Goal: Task Accomplishment & Management: Manage account settings

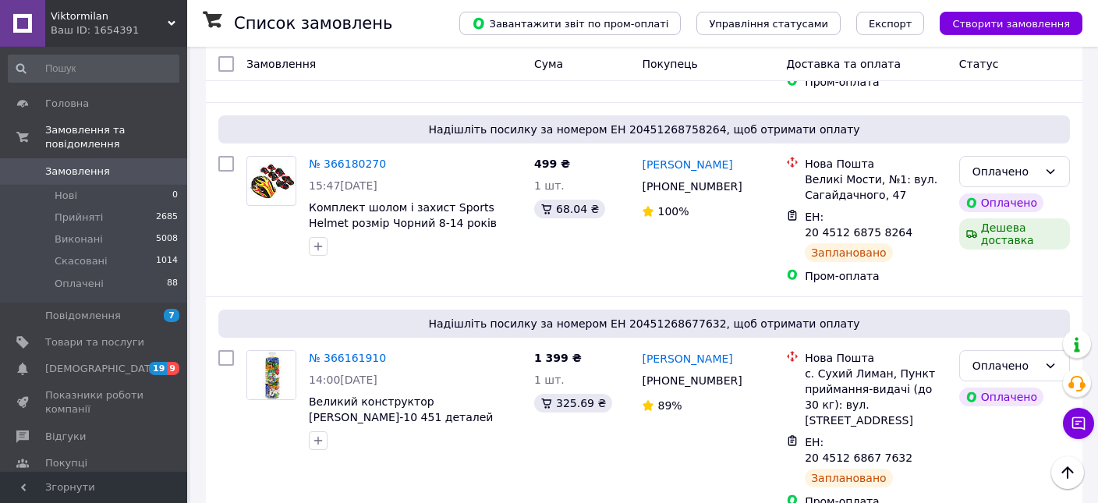
scroll to position [988, 0]
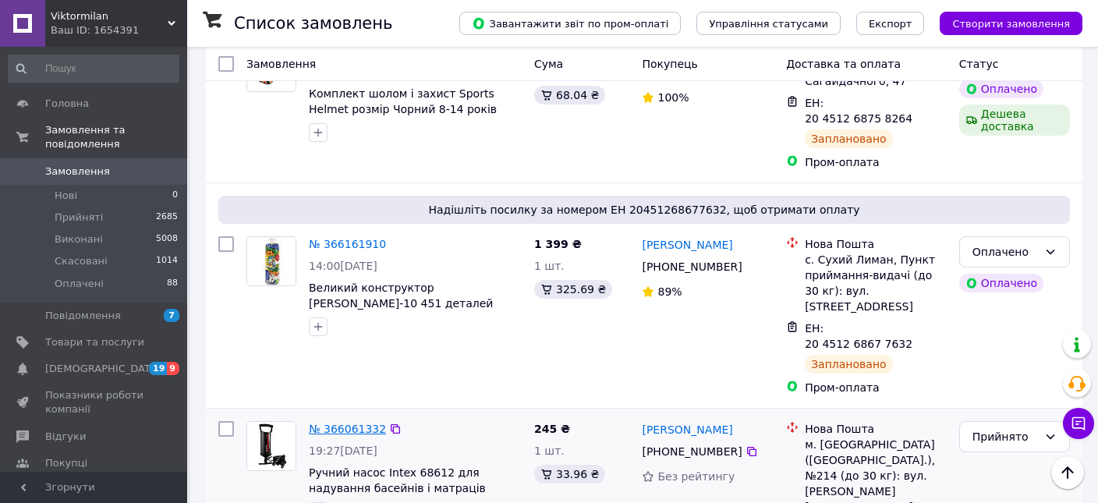
click at [351, 423] on link "№ 366061332" at bounding box center [347, 429] width 77 height 12
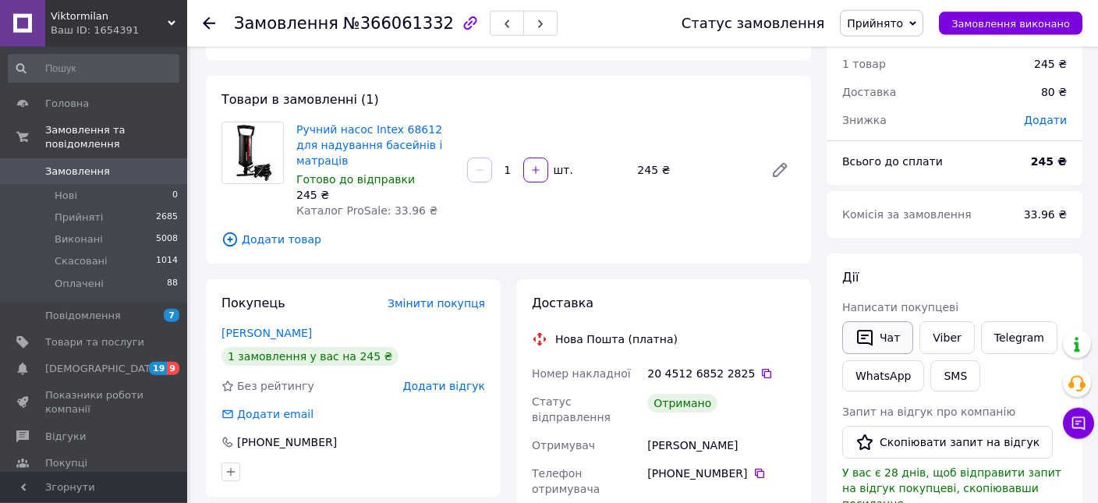
scroll to position [82, 0]
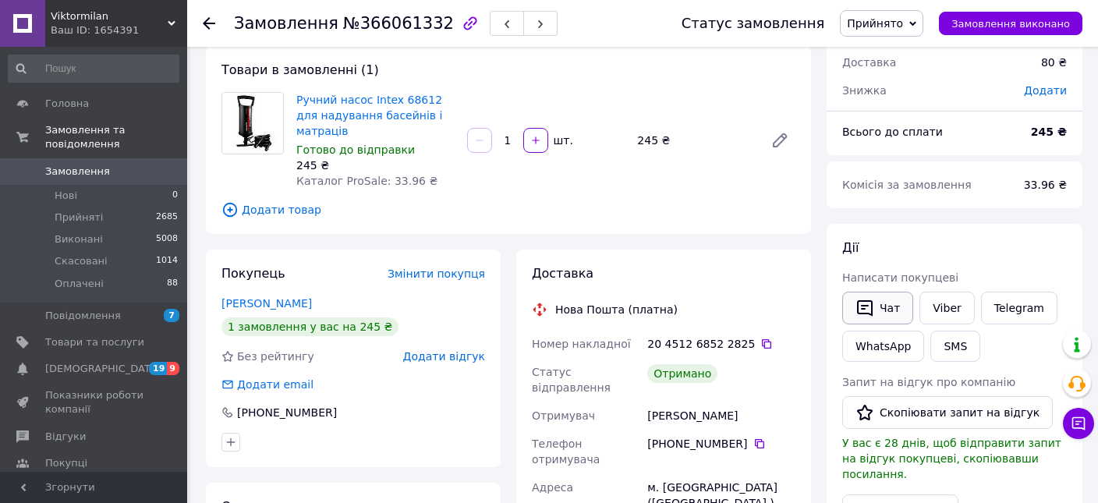
click at [864, 308] on icon "button" at bounding box center [865, 308] width 16 height 16
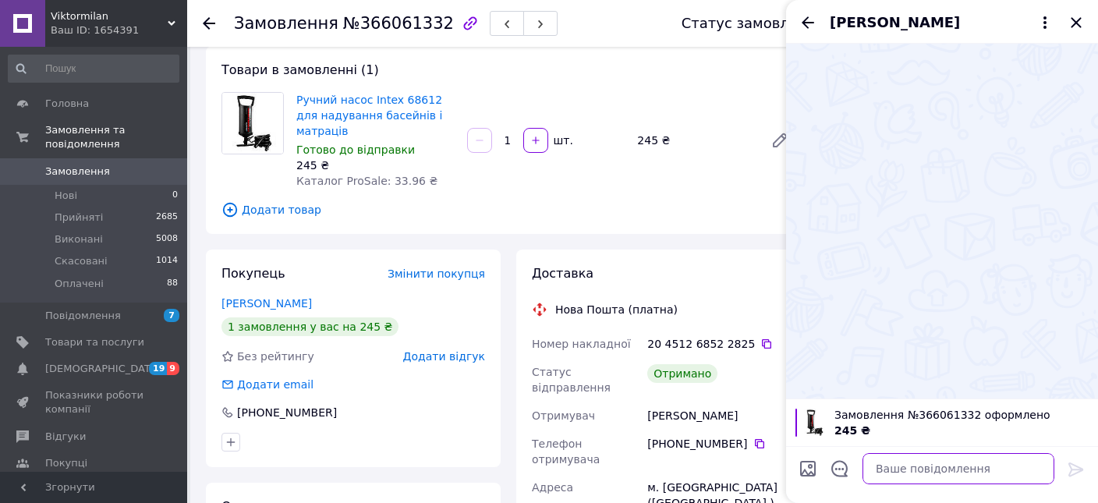
paste textarea "[URL][DOMAIN_NAME]"
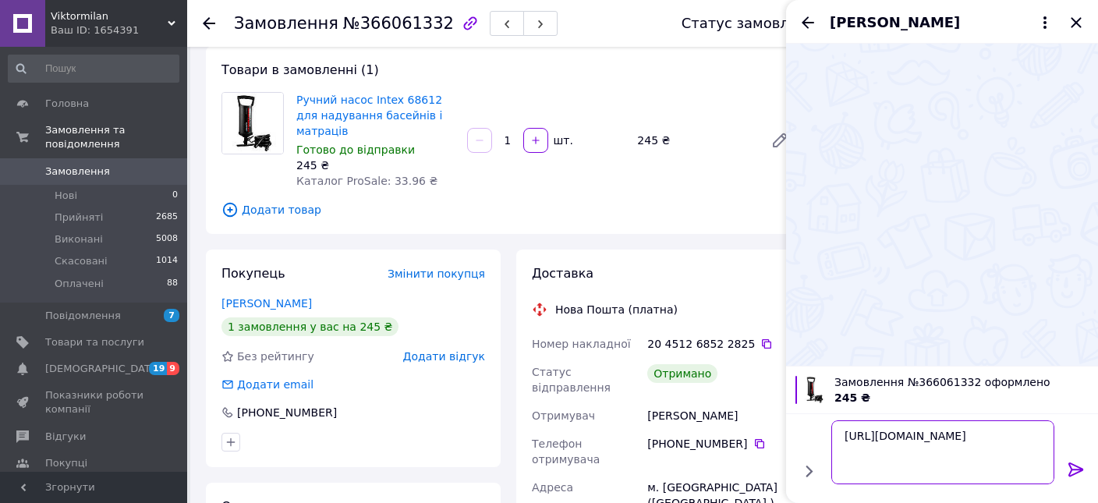
type textarea "[URL][DOMAIN_NAME]"
click at [1076, 465] on icon at bounding box center [1076, 470] width 15 height 14
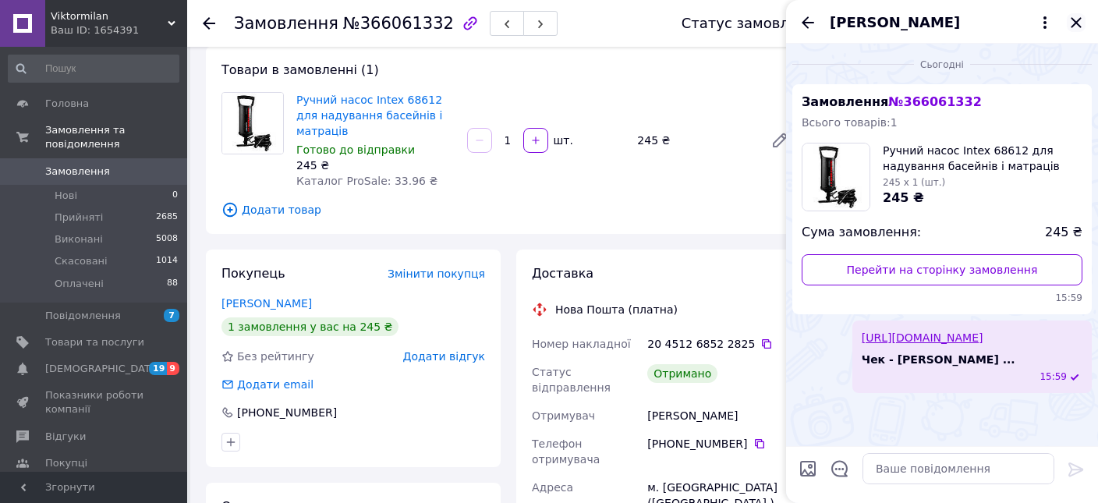
click at [1078, 25] on icon "Закрити" at bounding box center [1076, 22] width 10 height 10
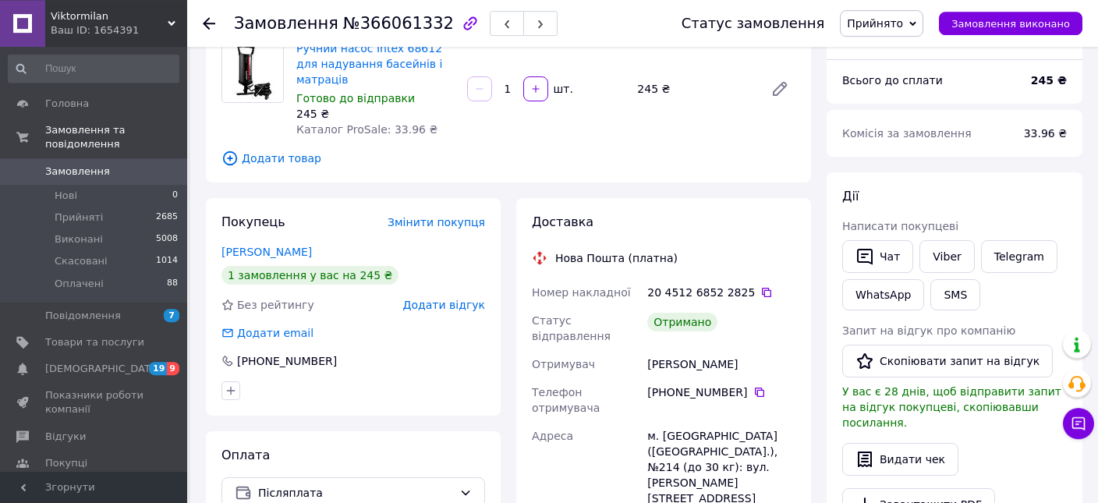
scroll to position [165, 0]
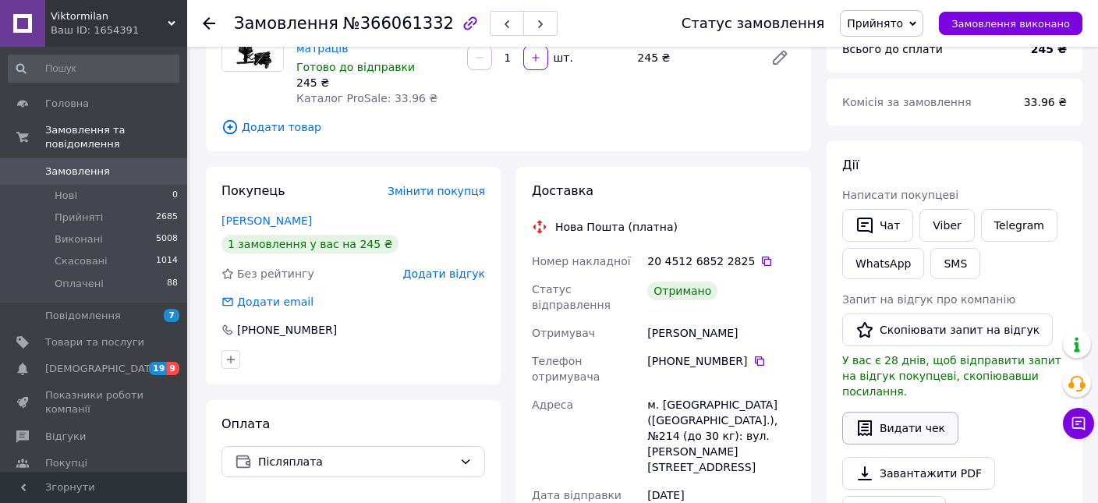
click at [899, 423] on button "Видати чек" at bounding box center [901, 428] width 116 height 33
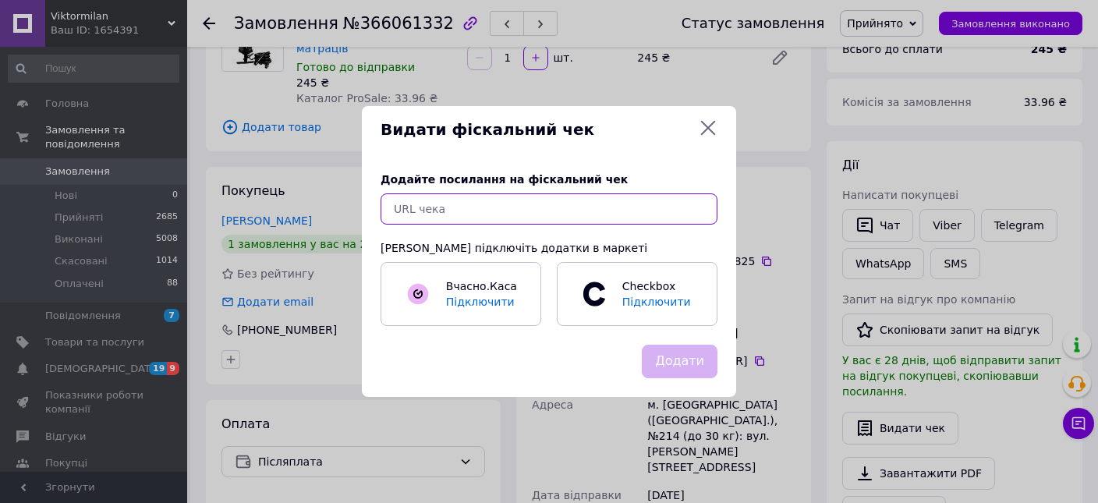
click at [548, 218] on input "text" at bounding box center [549, 208] width 337 height 31
paste input "[URL][DOMAIN_NAME]"
type input "[URL][DOMAIN_NAME]"
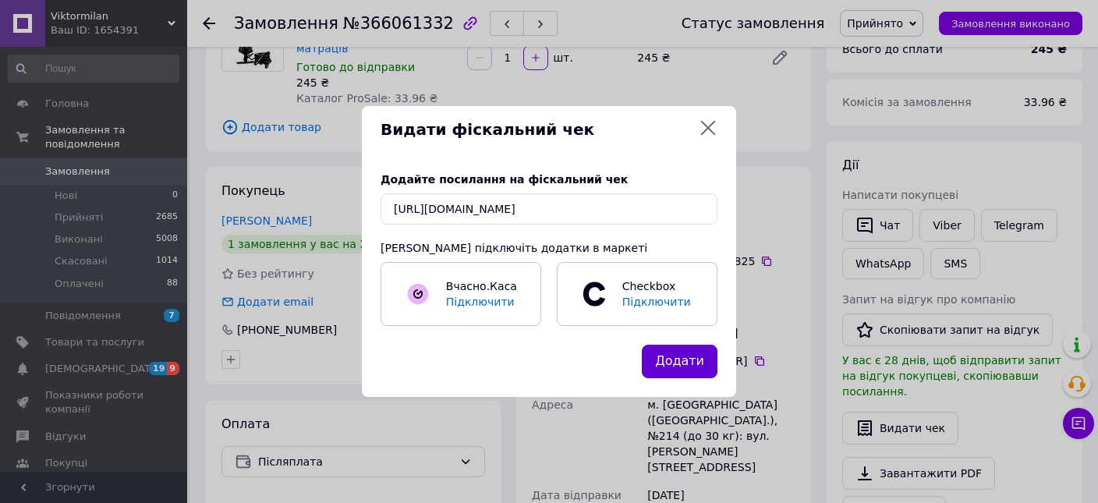
click at [677, 363] on button "Додати" at bounding box center [680, 362] width 76 height 34
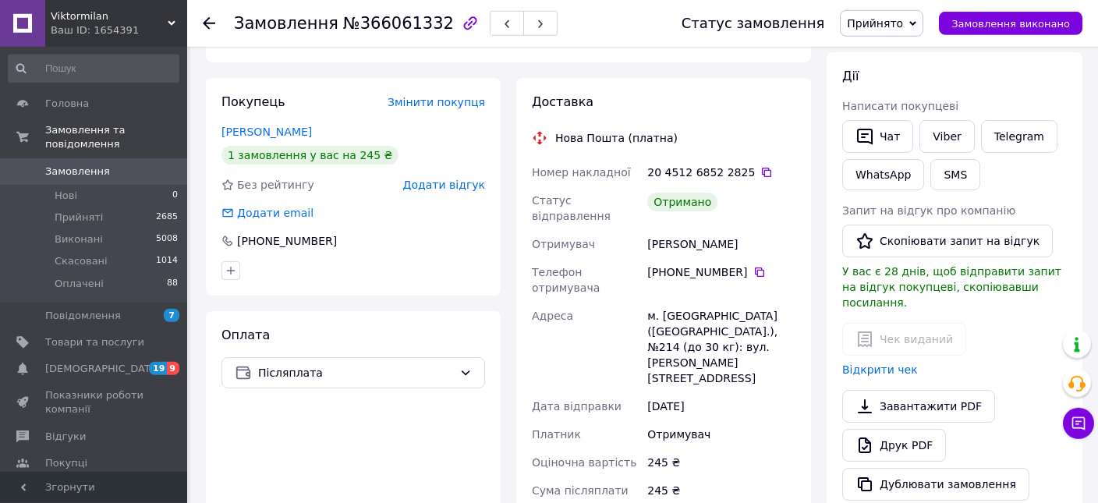
scroll to position [329, 0]
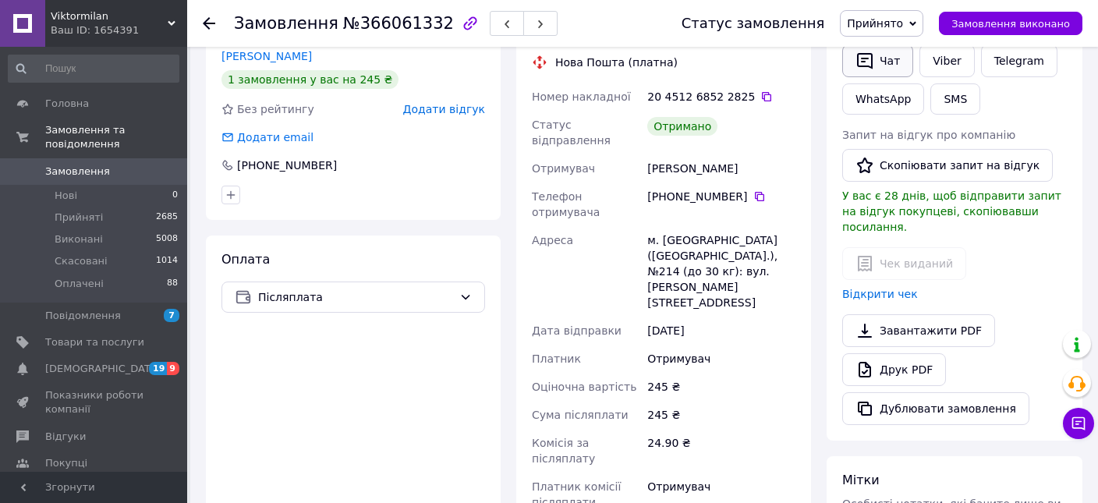
click at [882, 57] on button "Чат" at bounding box center [878, 60] width 71 height 33
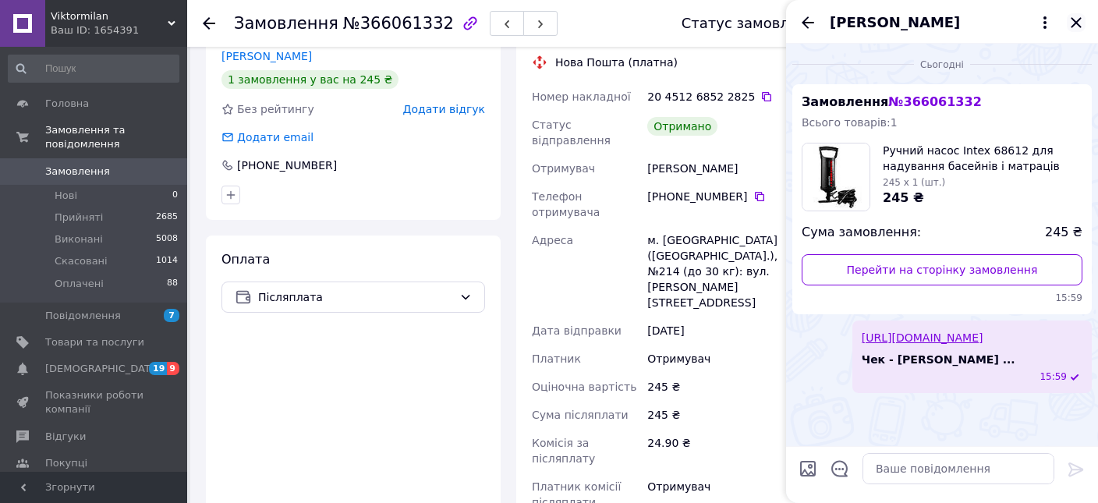
click at [1077, 21] on icon "Закрити" at bounding box center [1076, 22] width 10 height 10
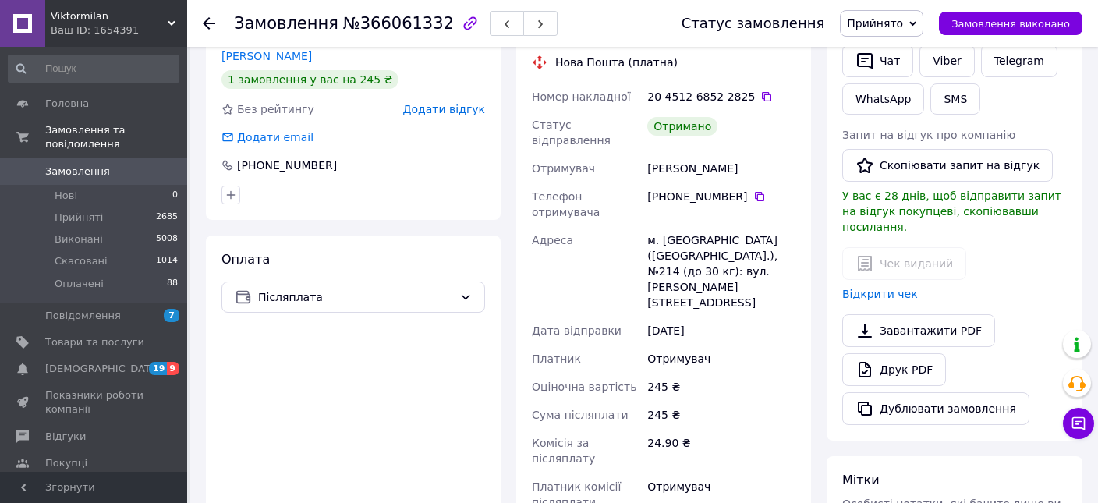
click at [105, 165] on span "Замовлення" at bounding box center [94, 172] width 99 height 14
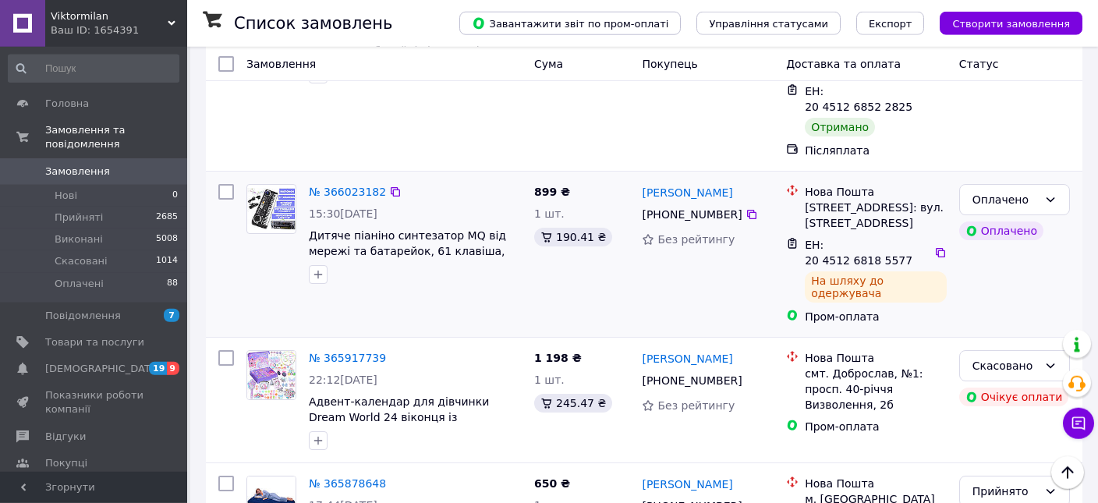
scroll to position [1400, 0]
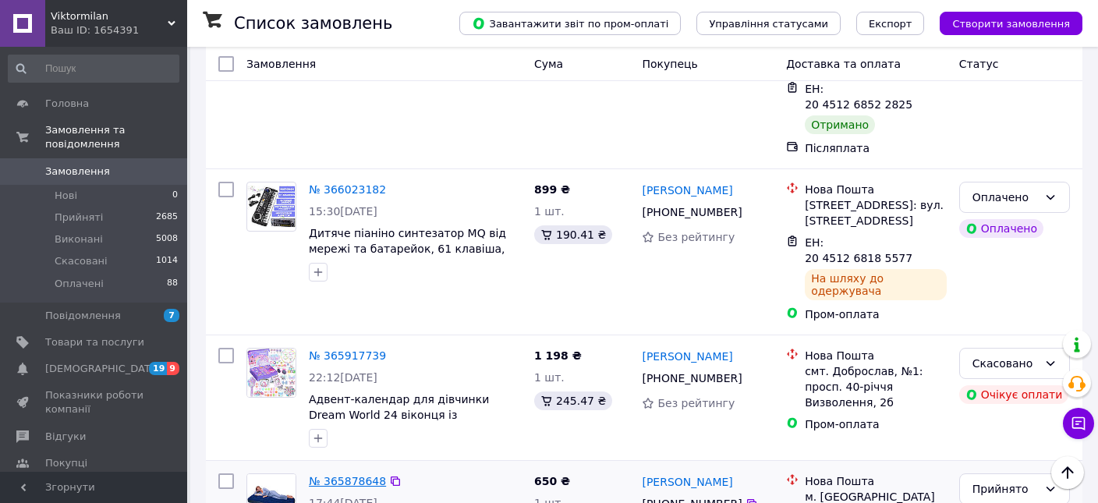
click at [344, 475] on link "№ 365878648" at bounding box center [347, 481] width 77 height 12
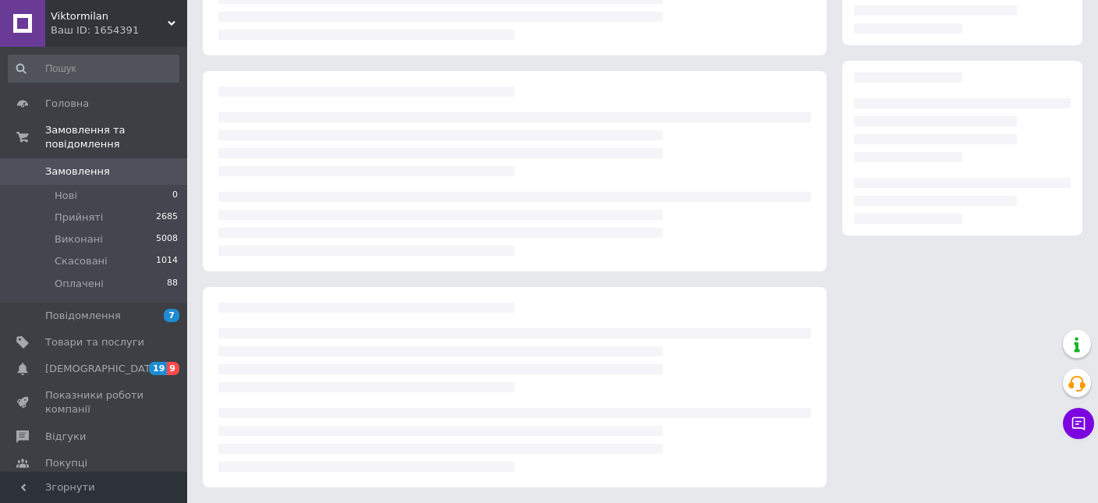
scroll to position [210, 0]
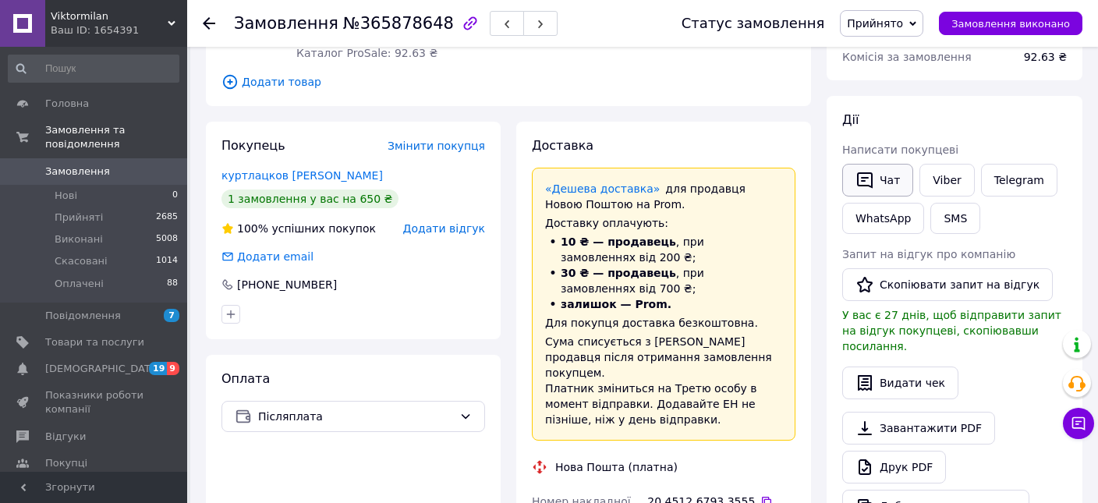
click at [881, 190] on button "Чат" at bounding box center [878, 180] width 71 height 33
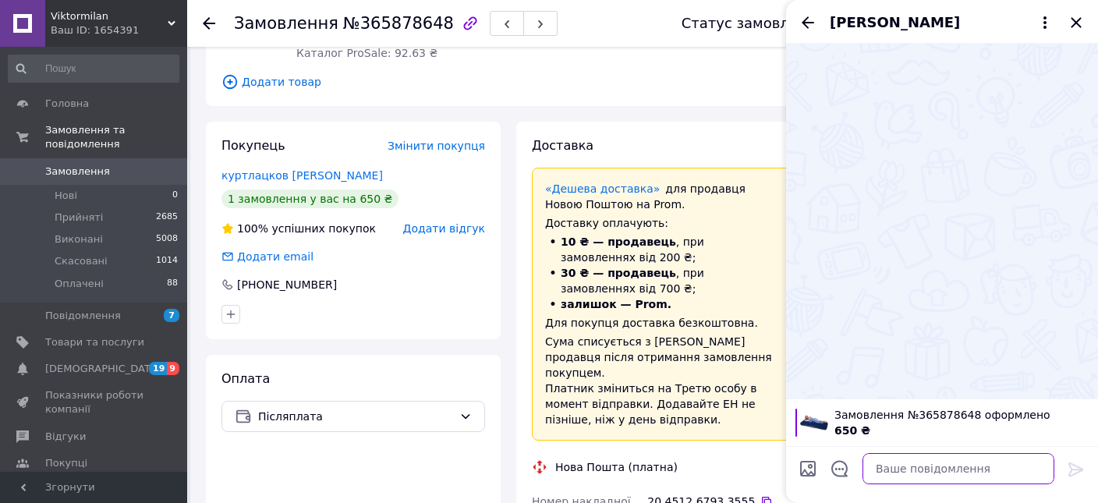
paste textarea "[URL][DOMAIN_NAME]"
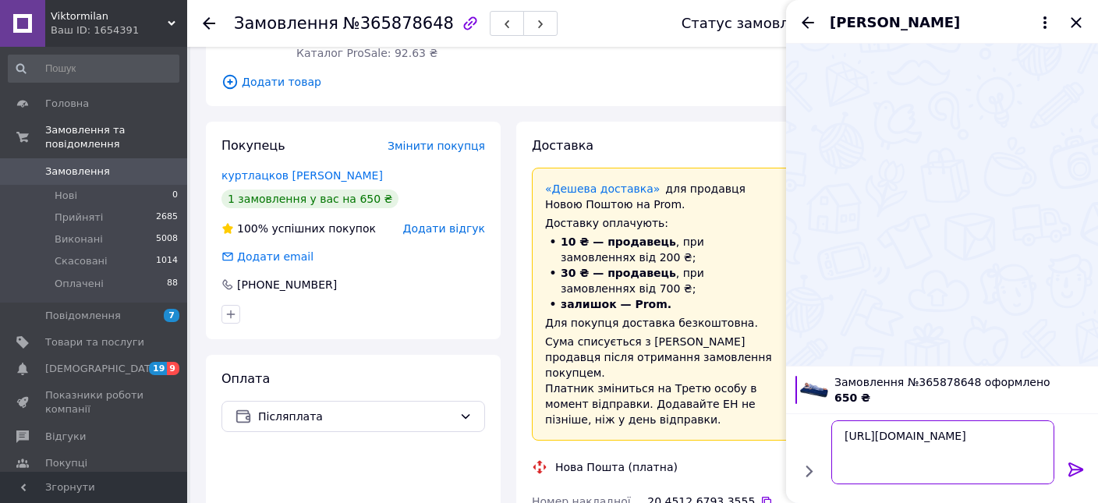
type textarea "[URL][DOMAIN_NAME]"
click at [1076, 463] on icon at bounding box center [1076, 469] width 19 height 19
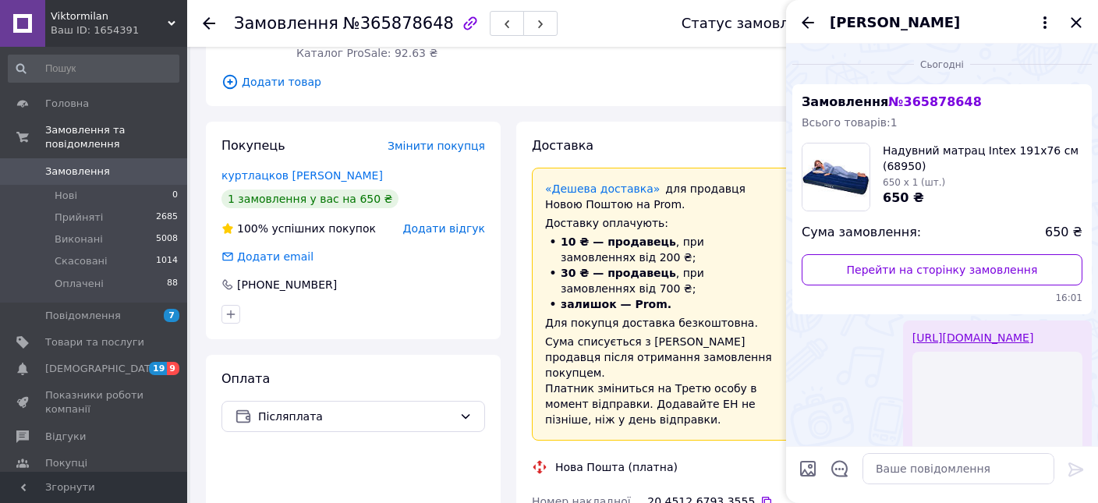
drag, startPoint x: 1079, startPoint y: 29, endPoint x: 1063, endPoint y: 47, distance: 24.3
click at [1079, 29] on icon "Закрити" at bounding box center [1076, 22] width 19 height 19
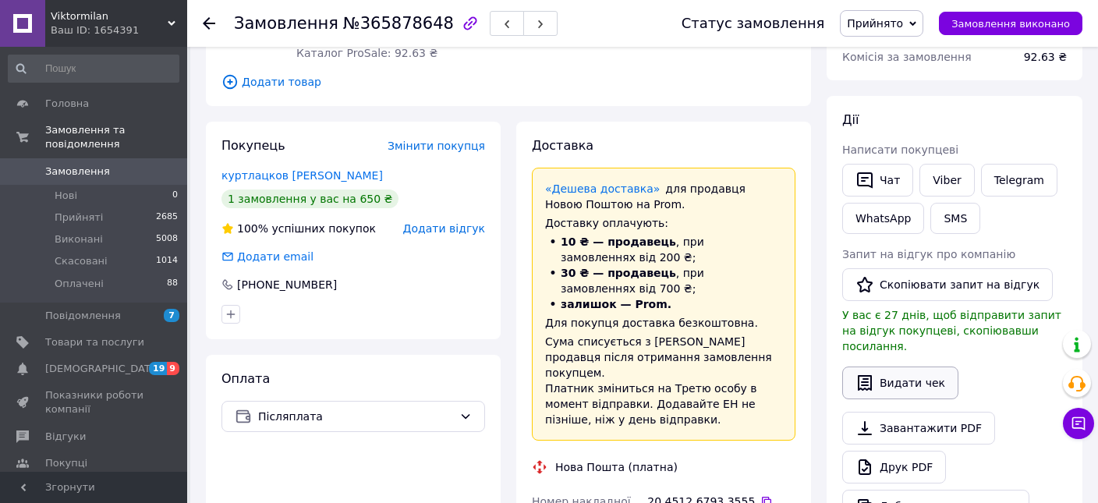
click at [868, 374] on icon "button" at bounding box center [865, 383] width 19 height 19
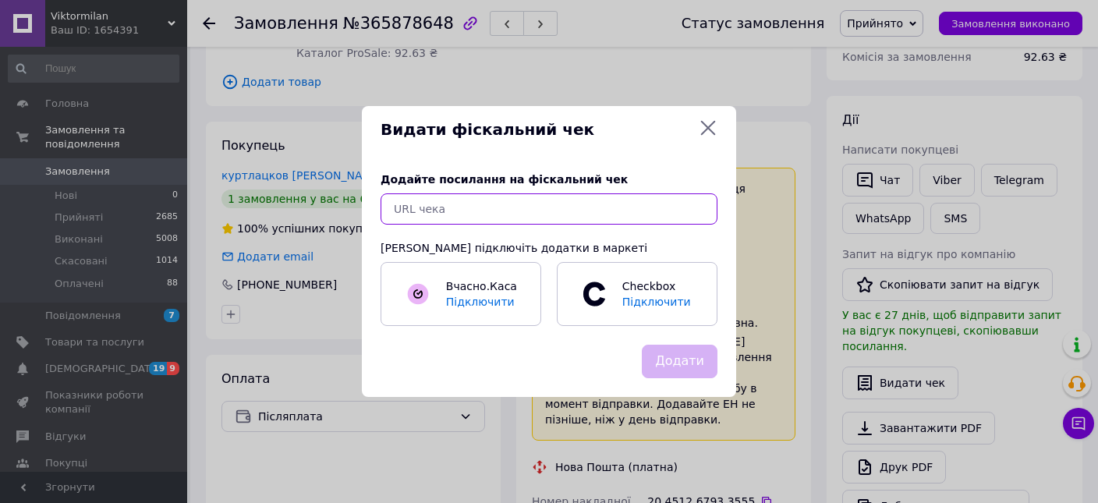
click at [558, 200] on input "text" at bounding box center [549, 208] width 337 height 31
paste input "[URL][DOMAIN_NAME]"
type input "[URL][DOMAIN_NAME]"
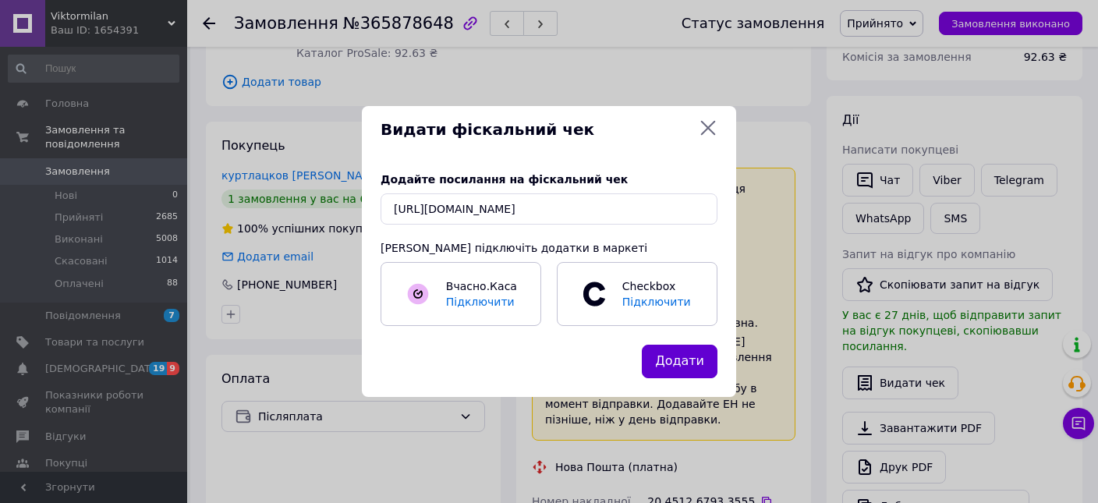
click at [673, 368] on button "Додати" at bounding box center [680, 362] width 76 height 34
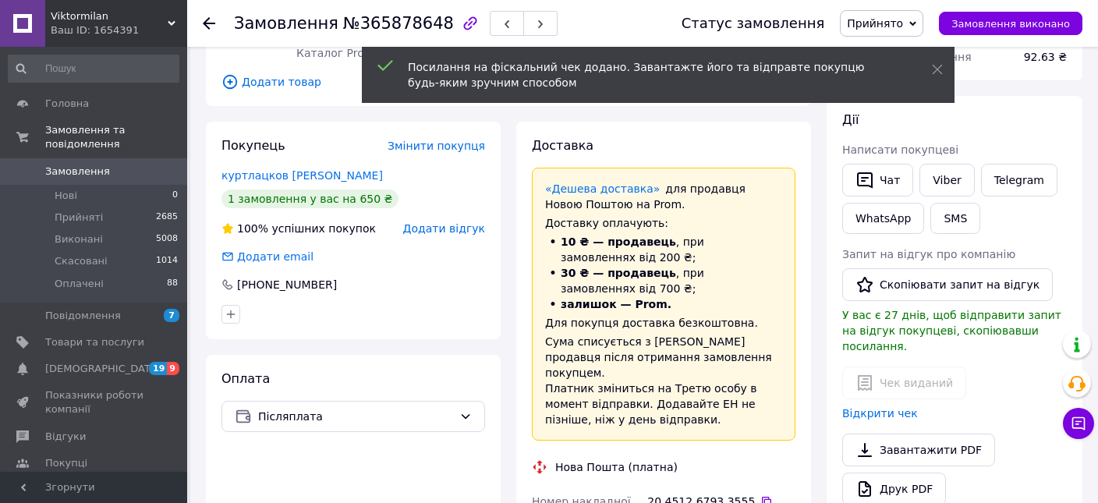
click at [136, 165] on span "Замовлення" at bounding box center [94, 172] width 99 height 14
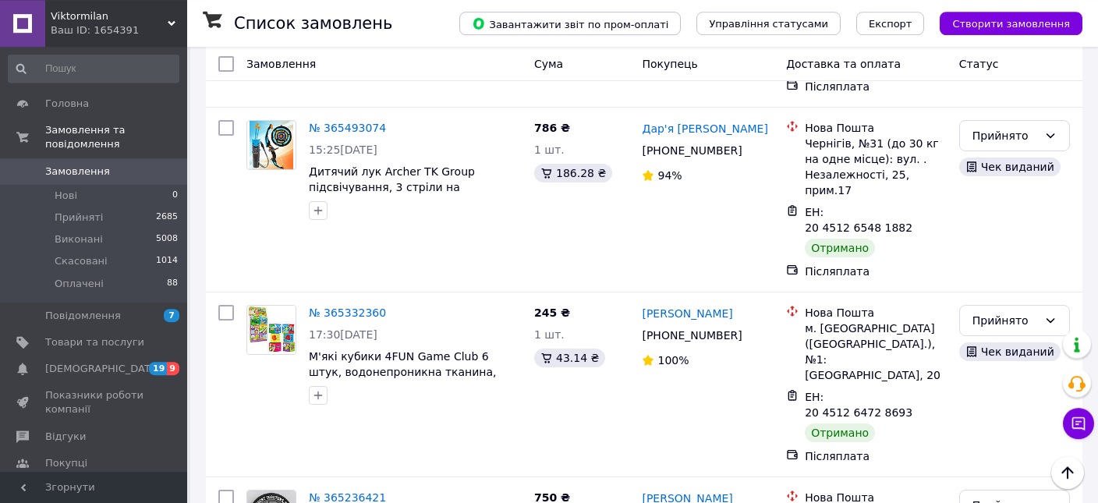
scroll to position [2881, 0]
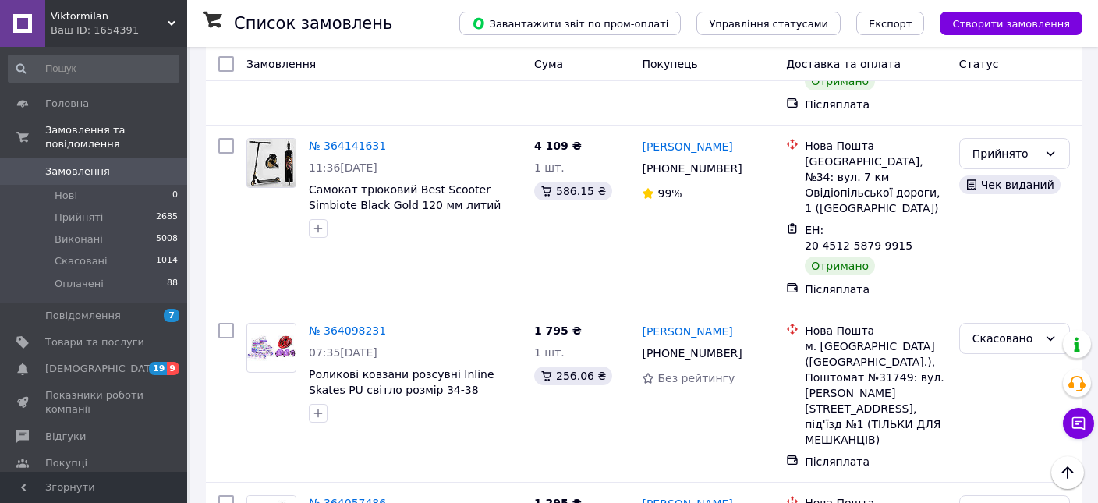
scroll to position [2962, 0]
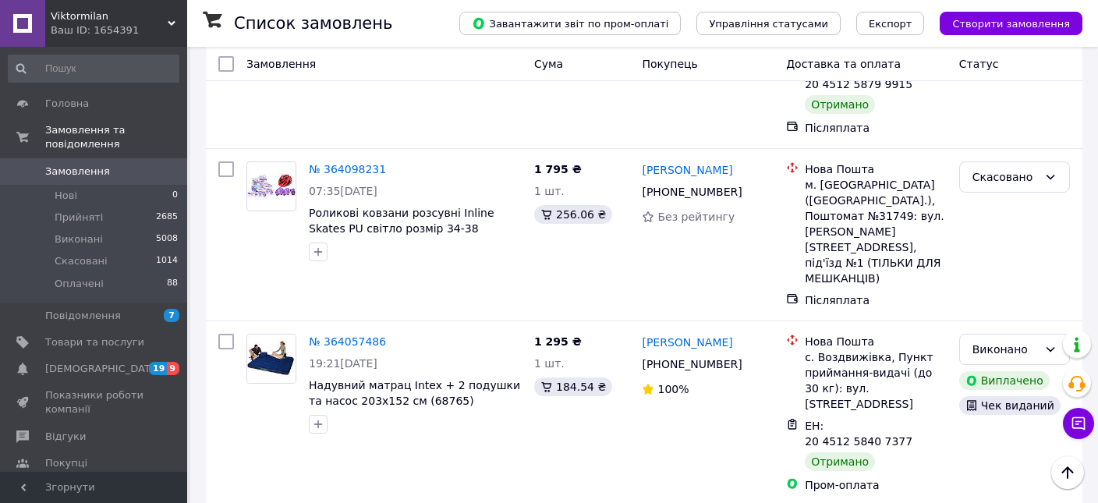
click at [109, 165] on span "Замовлення" at bounding box center [94, 172] width 99 height 14
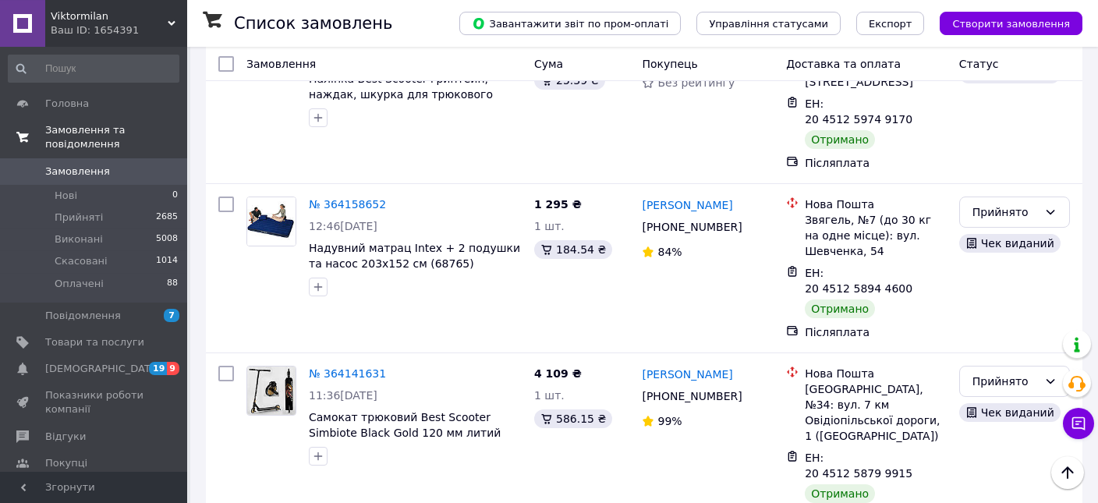
scroll to position [2550, 0]
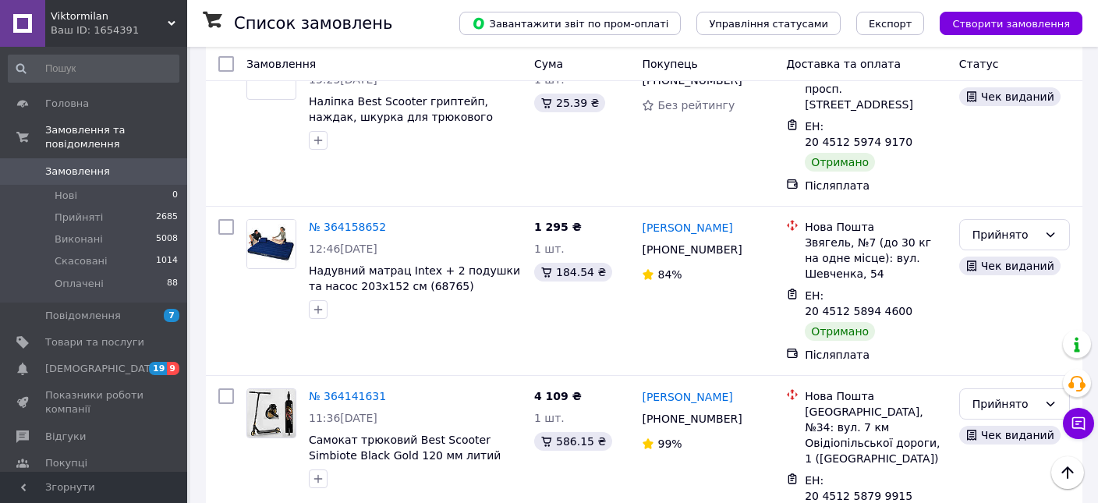
click at [102, 165] on span "Замовлення" at bounding box center [94, 172] width 99 height 14
